Goal: Information Seeking & Learning: Check status

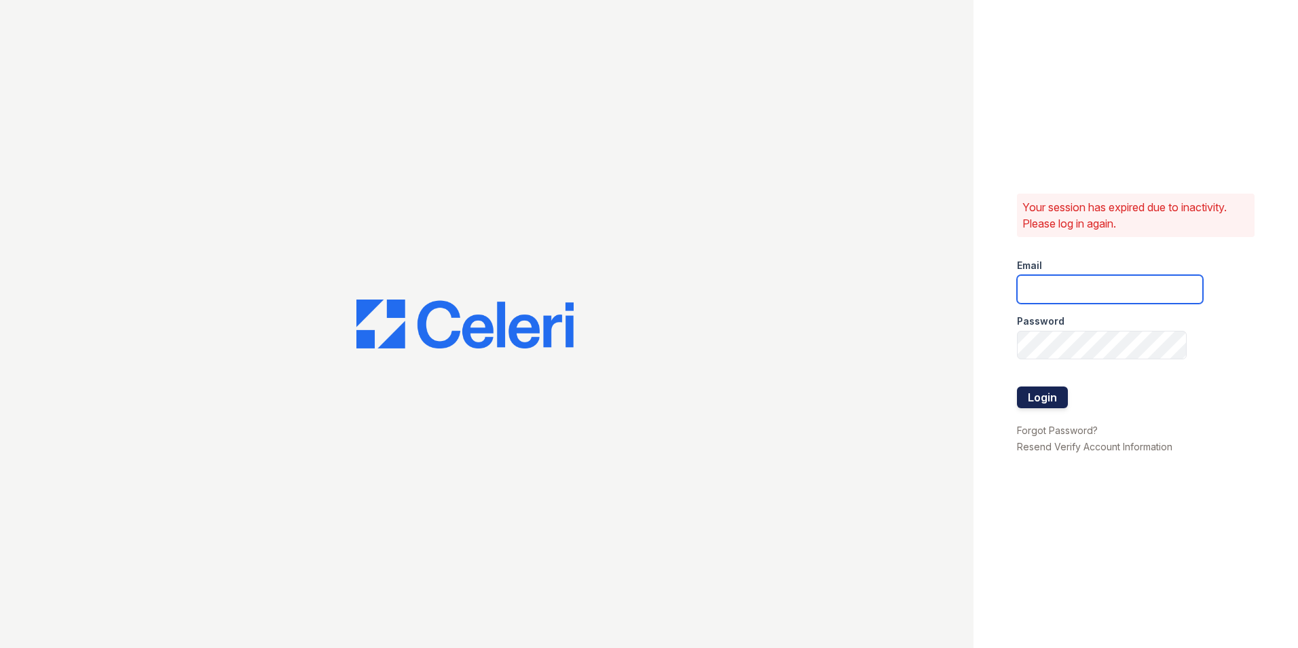
type input "[DOMAIN_NAME][EMAIL_ADDRESS][DOMAIN_NAME]"
click at [1053, 399] on button "Login" at bounding box center [1042, 397] width 51 height 22
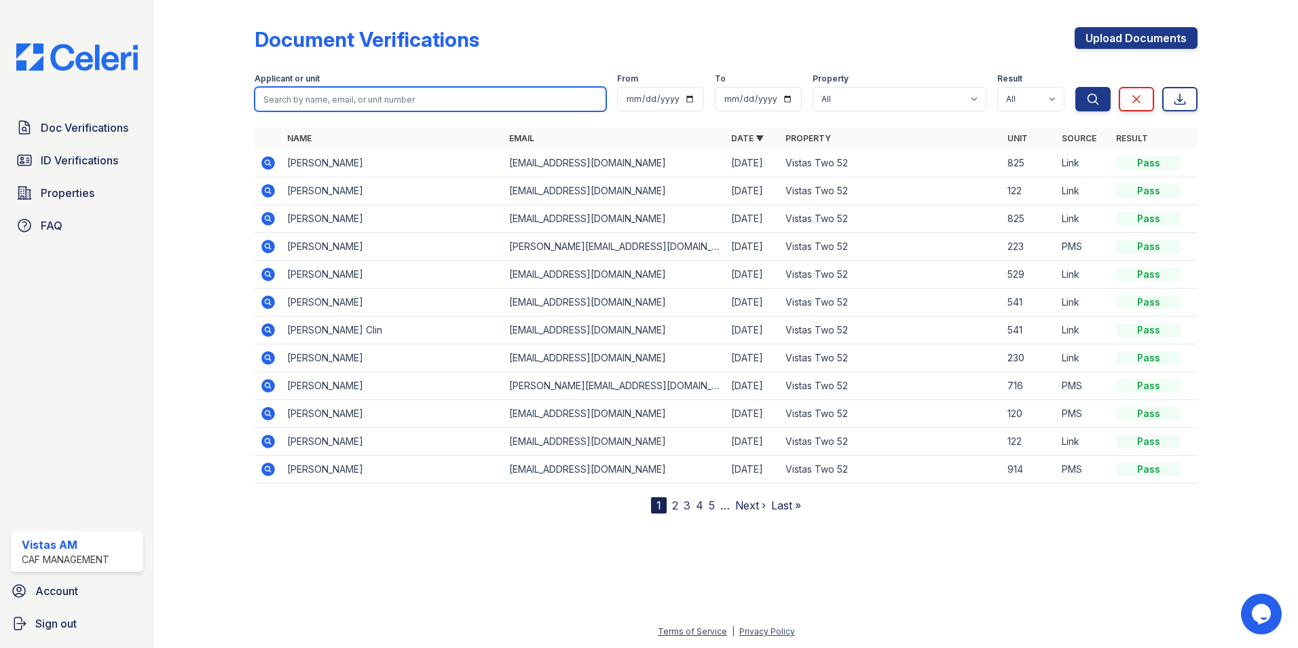
click at [342, 96] on input "search" at bounding box center [431, 99] width 352 height 24
type input "Isabel"
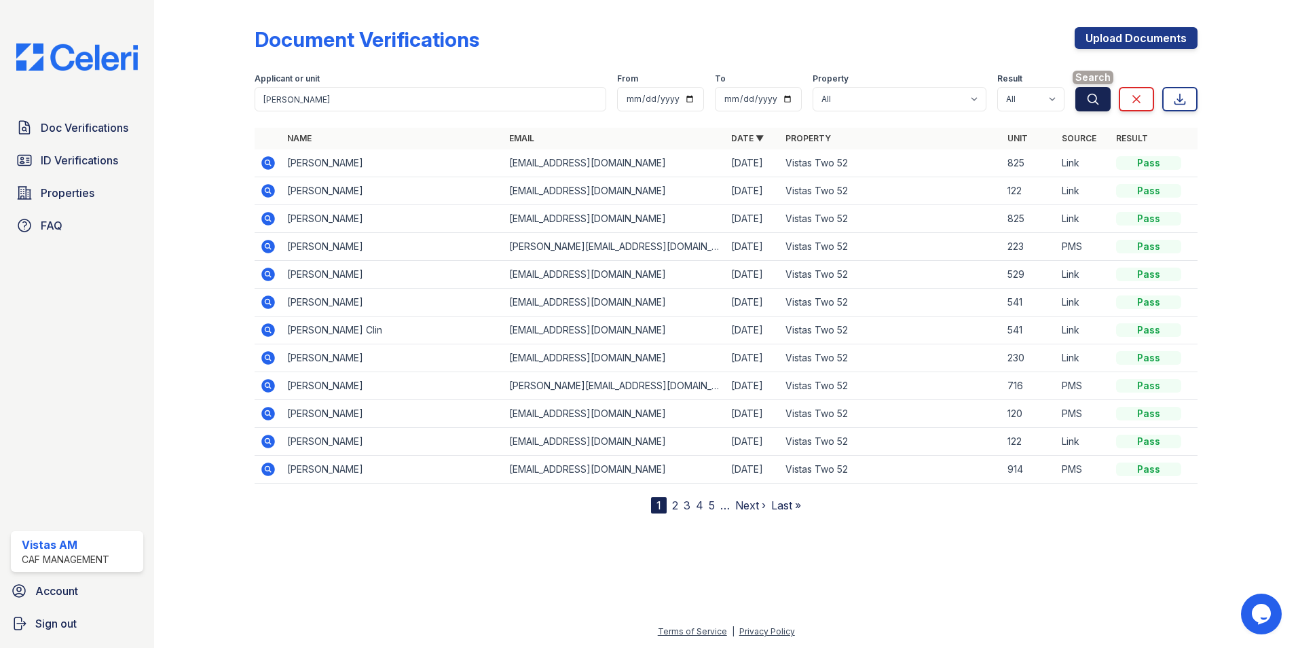
click at [1098, 108] on button "Search" at bounding box center [1093, 99] width 35 height 24
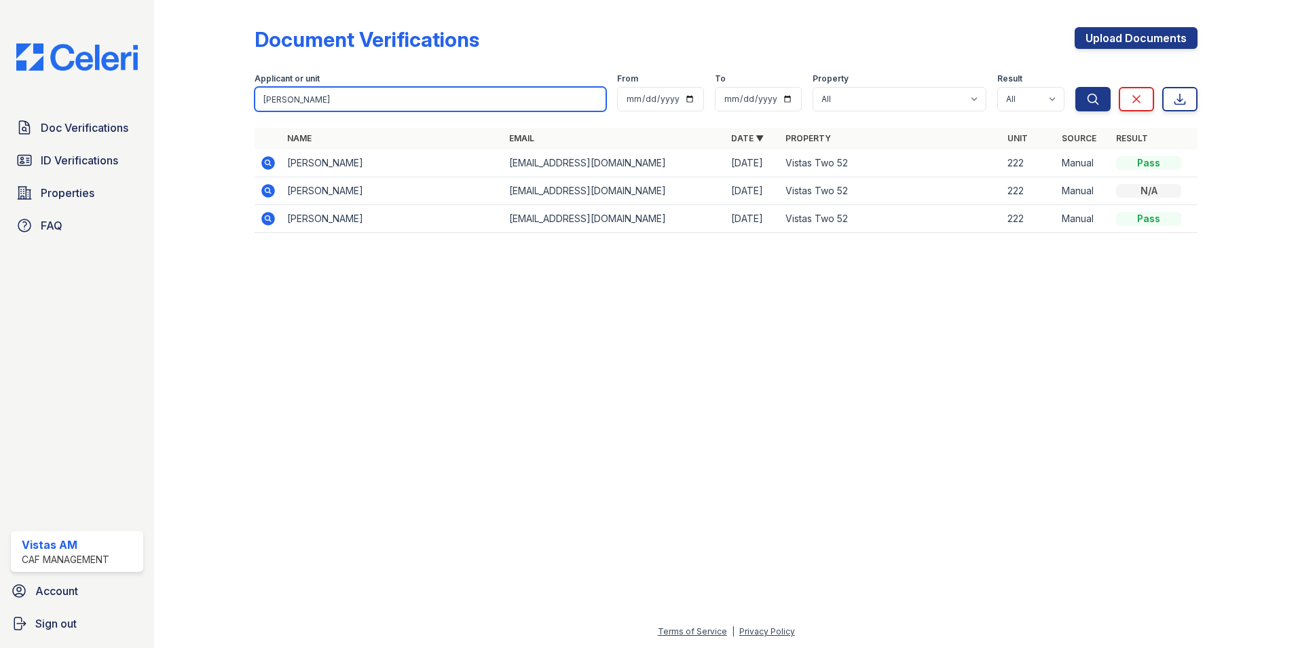
click at [594, 101] on input "Isabel" at bounding box center [431, 99] width 352 height 24
click at [596, 99] on input "[PERSON_NAME]" at bounding box center [431, 99] width 352 height 24
click at [366, 99] on input "search" at bounding box center [431, 99] width 352 height 24
type input "Isabel"
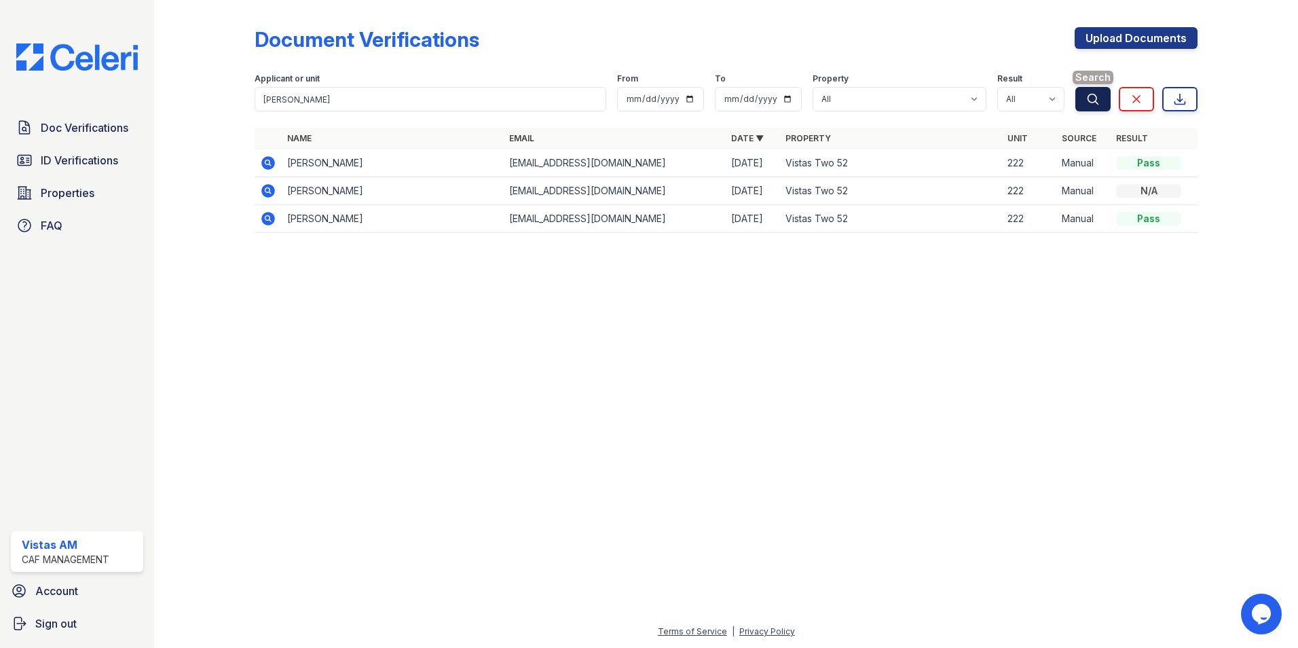
click at [1107, 99] on button "Search" at bounding box center [1093, 99] width 35 height 24
click at [1088, 105] on icon "submit" at bounding box center [1093, 99] width 14 height 14
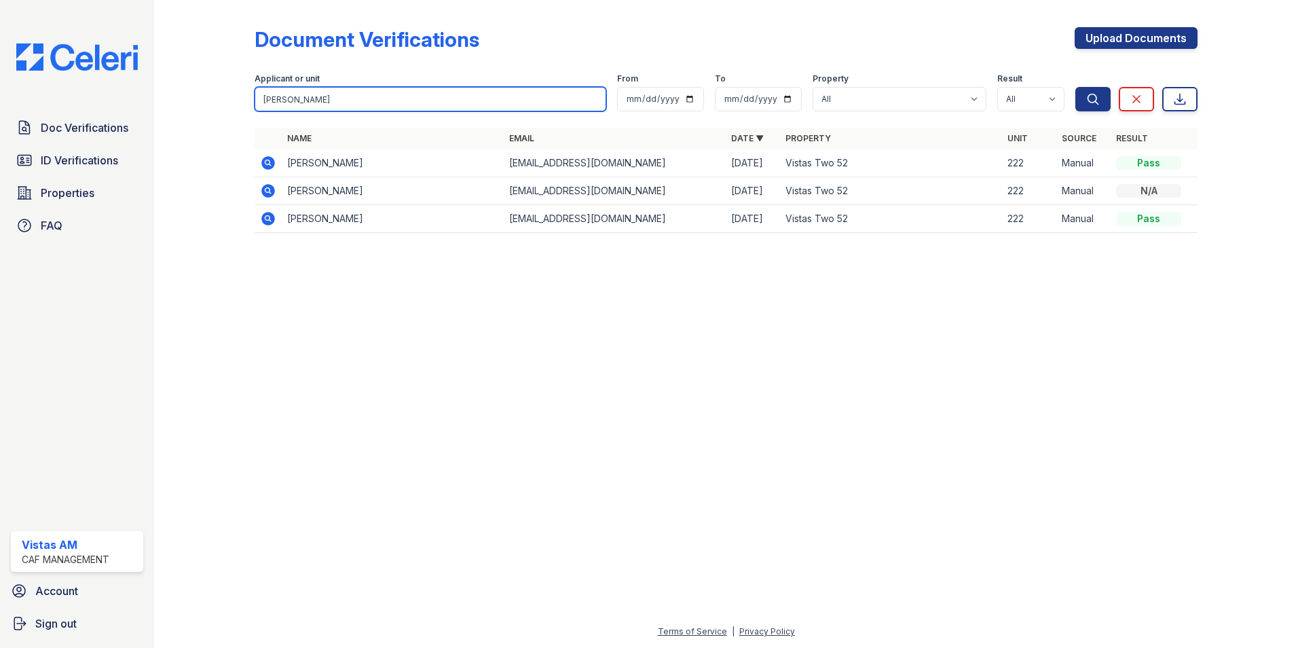
click at [593, 98] on input "Isabel" at bounding box center [431, 99] width 352 height 24
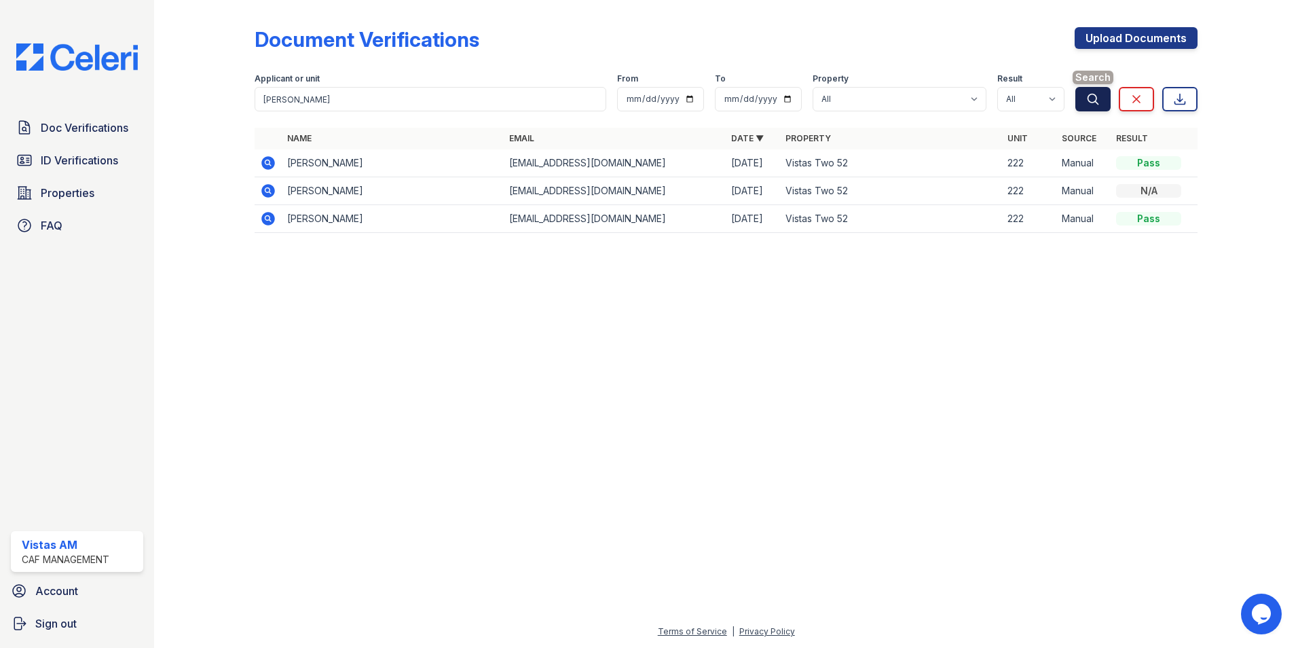
click at [1097, 105] on icon "submit" at bounding box center [1093, 99] width 14 height 14
